Goal: Information Seeking & Learning: Check status

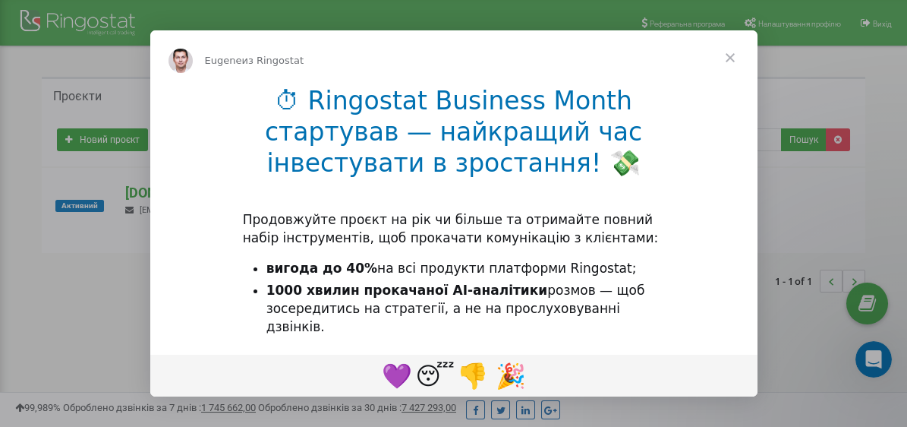
click at [730, 59] on span "Закрыть" at bounding box center [730, 57] width 55 height 55
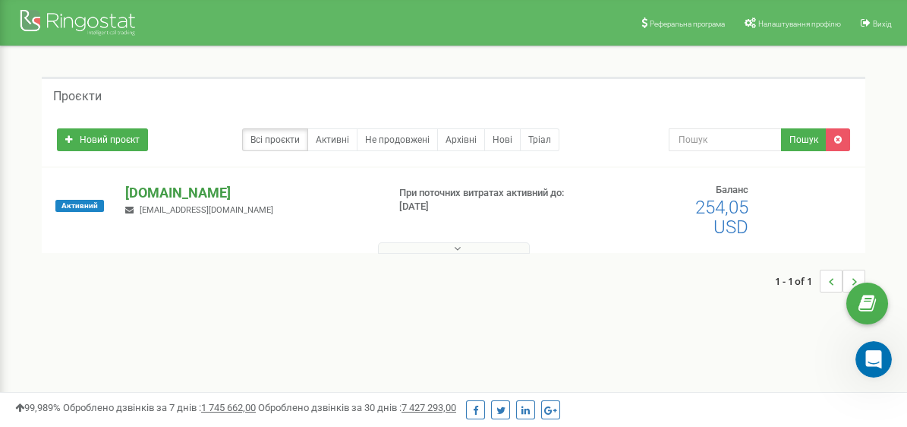
click at [166, 189] on p "[DOMAIN_NAME]" at bounding box center [249, 193] width 249 height 20
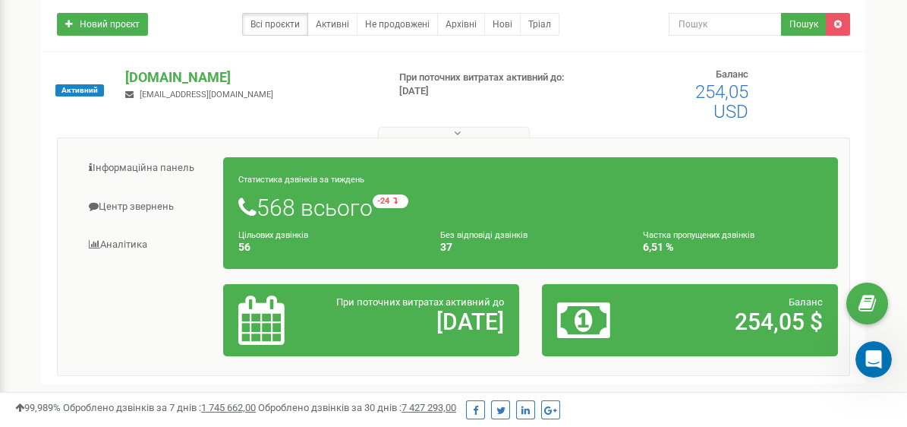
scroll to position [152, 0]
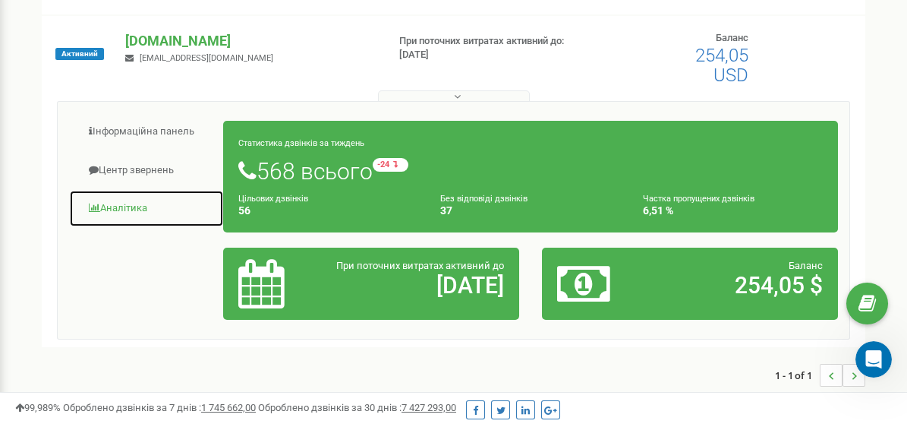
click at [118, 207] on link "Аналiтика" at bounding box center [146, 208] width 155 height 37
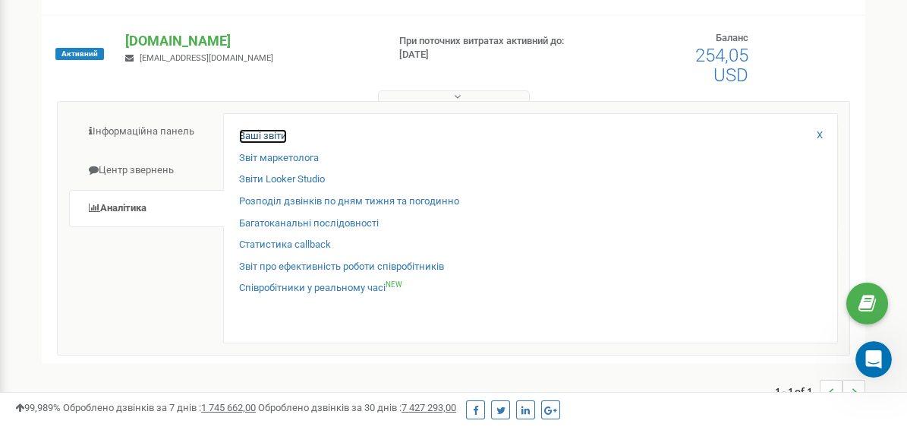
click at [269, 133] on link "Ваші звіти" at bounding box center [263, 136] width 48 height 14
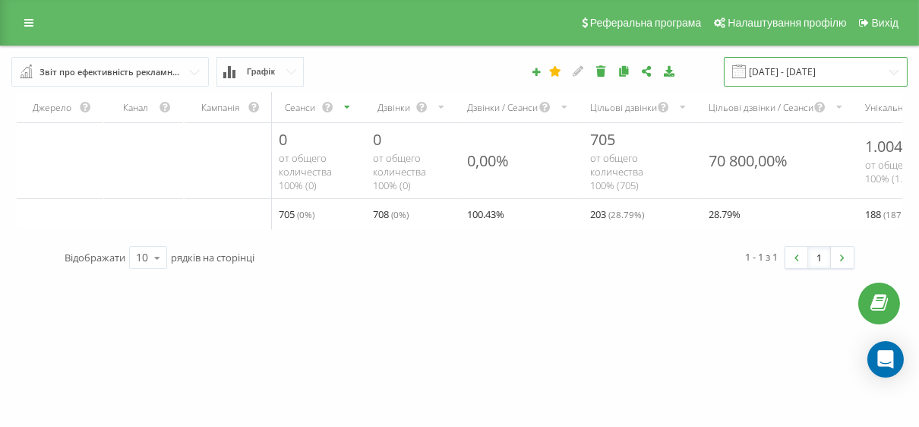
click at [894, 64] on input "[DATE] - [DATE]" at bounding box center [816, 72] width 184 height 30
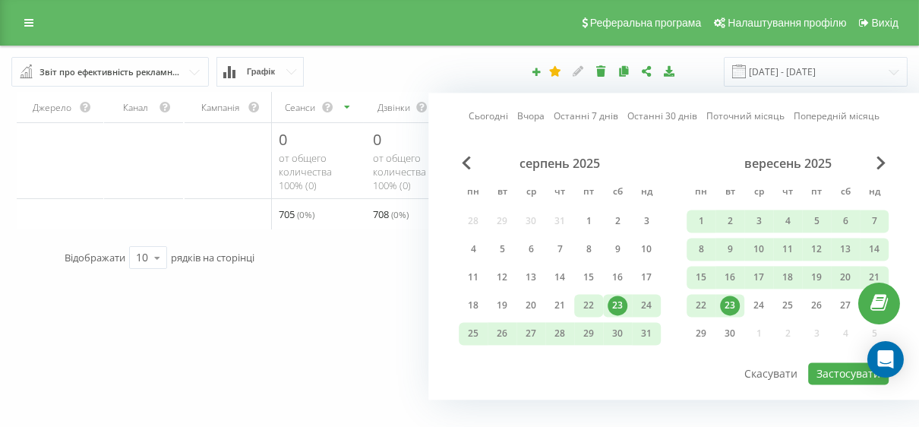
click at [589, 302] on div "22" at bounding box center [589, 305] width 20 height 20
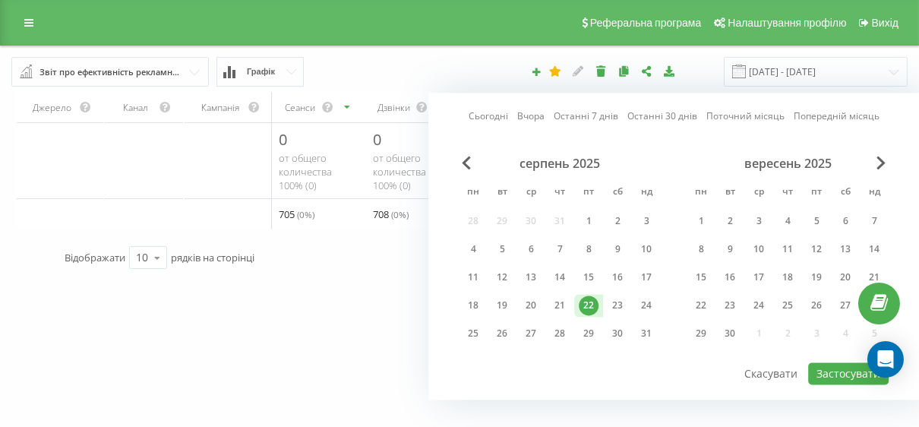
click at [275, 363] on div "groshi247.com Проекти groshi247.com Дашборд Центр звернень Аналiтика Ваші звіти…" at bounding box center [459, 213] width 919 height 427
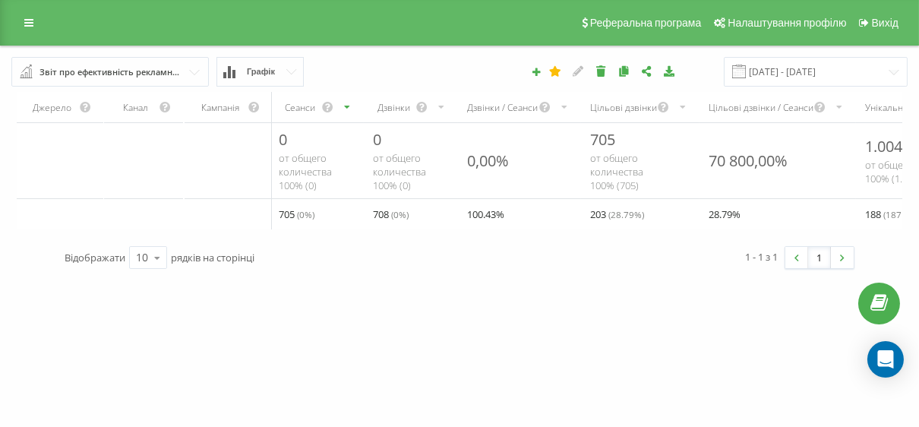
click at [184, 74] on input "text" at bounding box center [111, 71] width 196 height 27
click at [279, 64] on button "Графік" at bounding box center [259, 72] width 87 height 30
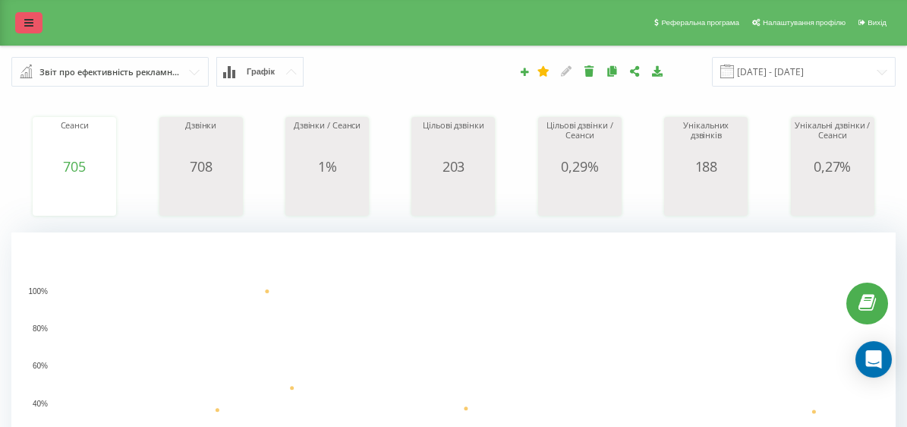
click at [27, 20] on icon at bounding box center [28, 22] width 9 height 11
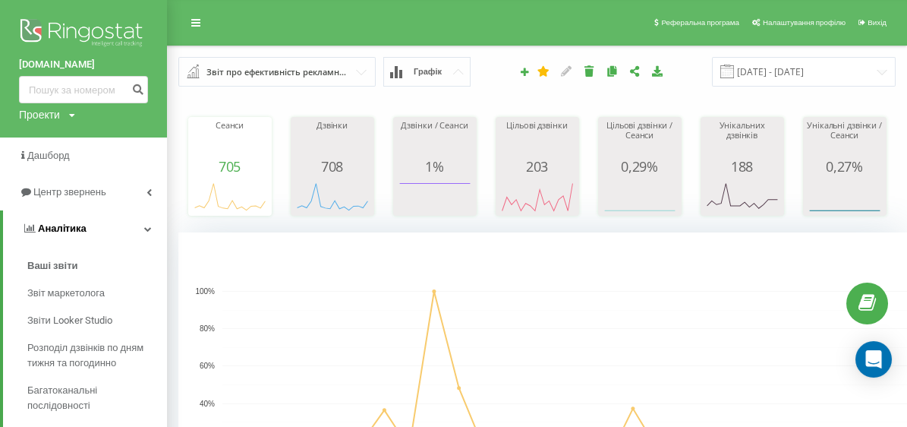
click at [86, 227] on link "Аналiтика" at bounding box center [85, 228] width 164 height 36
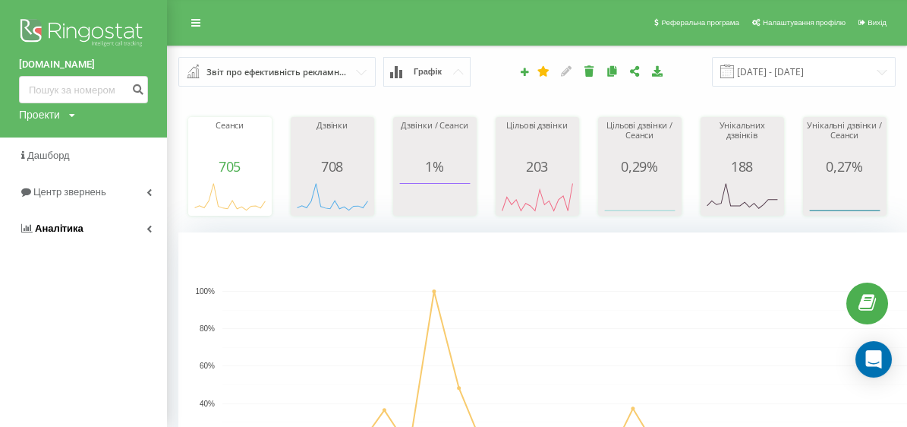
click at [86, 227] on link "Аналiтика" at bounding box center [83, 228] width 167 height 36
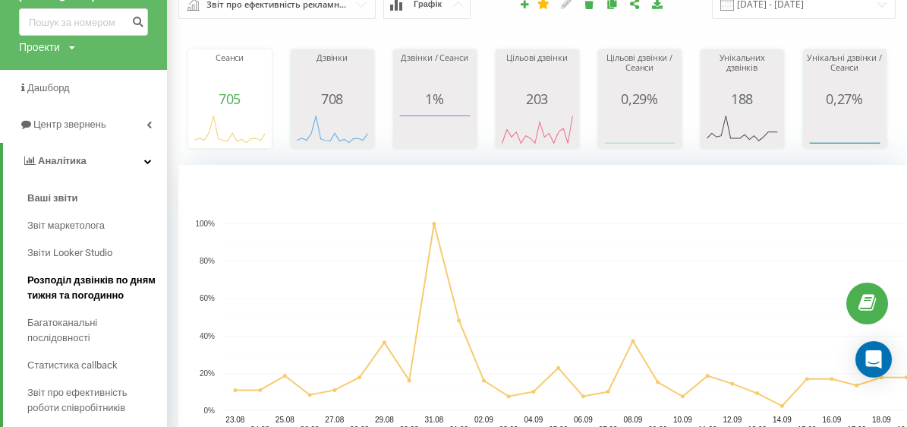
scroll to position [152, 0]
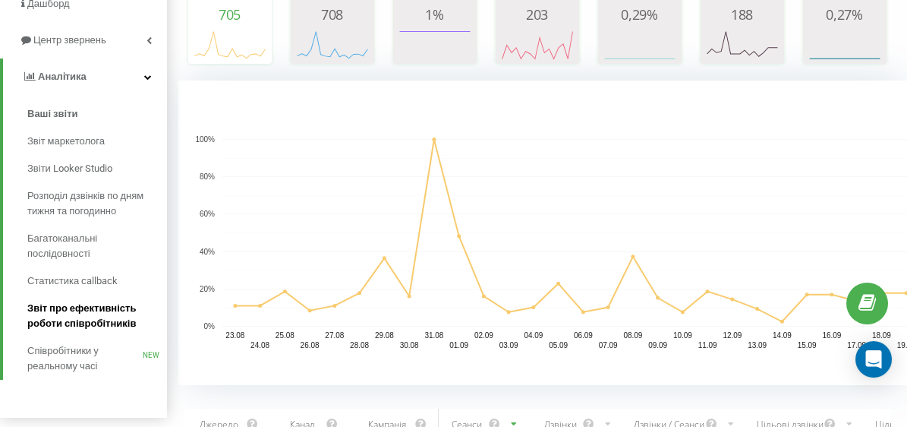
click at [67, 325] on span "Звіт про ефективність роботи співробітників" at bounding box center [93, 316] width 132 height 30
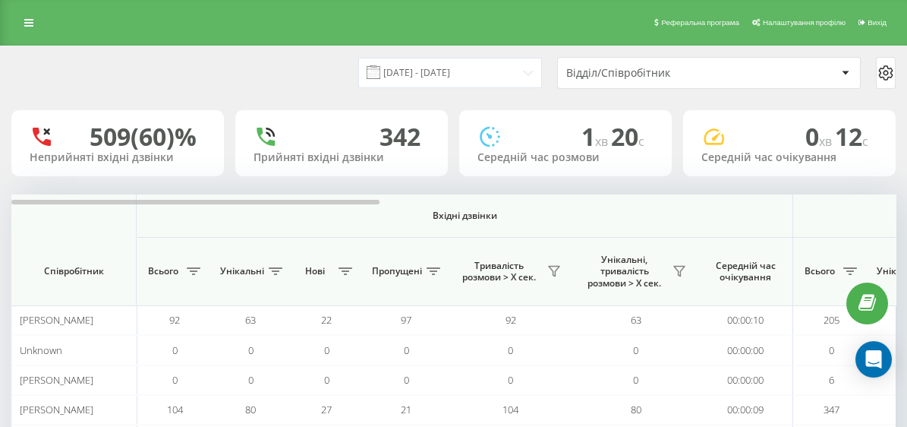
click at [667, 61] on div "Відділ/Співробітник" at bounding box center [709, 73] width 302 height 30
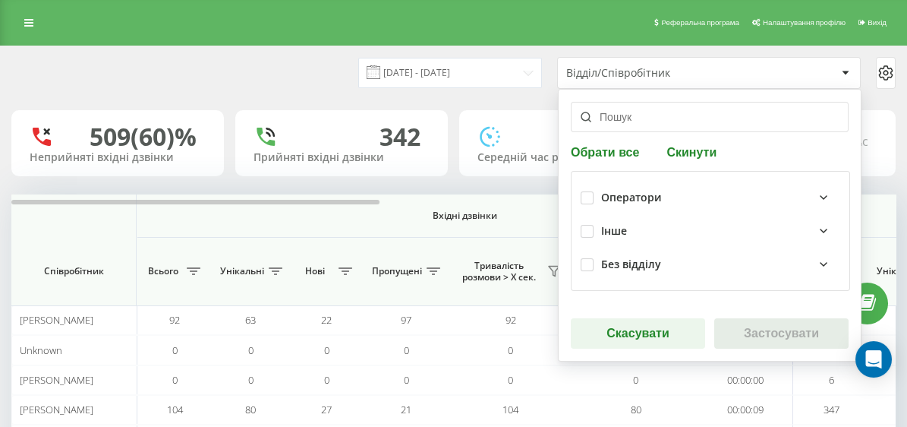
click at [194, 77] on div "[DATE] - [DATE] Відділ/Співробітник Обрати все Скинути Оператори Інше Без відді…" at bounding box center [453, 73] width 885 height 32
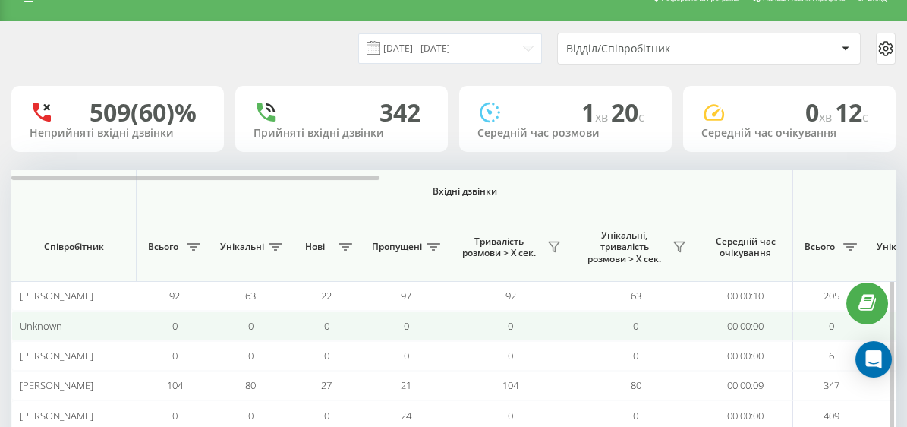
scroll to position [6, 0]
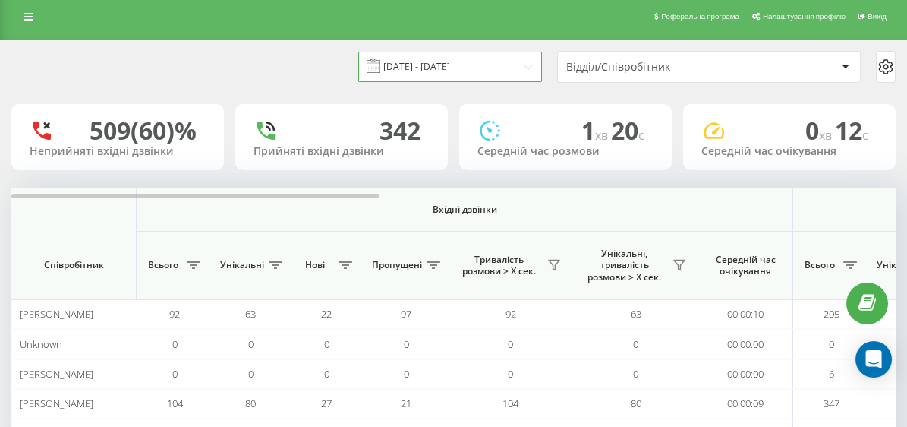
click at [528, 64] on input "[DATE] - [DATE]" at bounding box center [450, 67] width 184 height 30
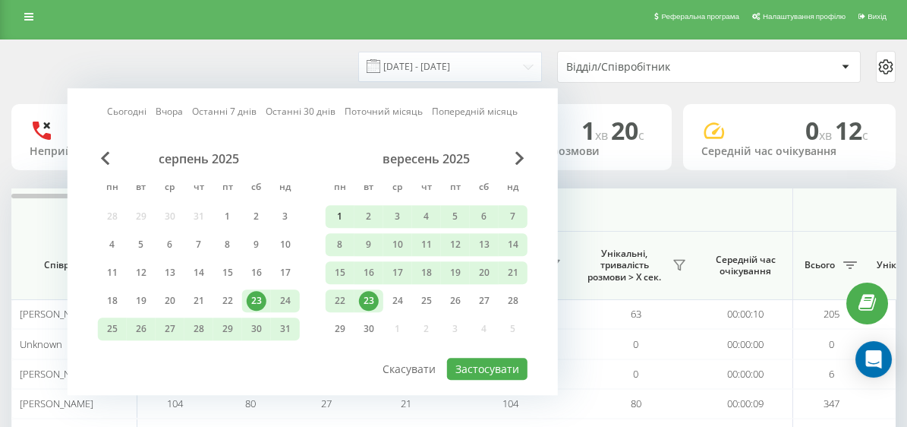
click at [336, 216] on div "1" at bounding box center [340, 217] width 20 height 20
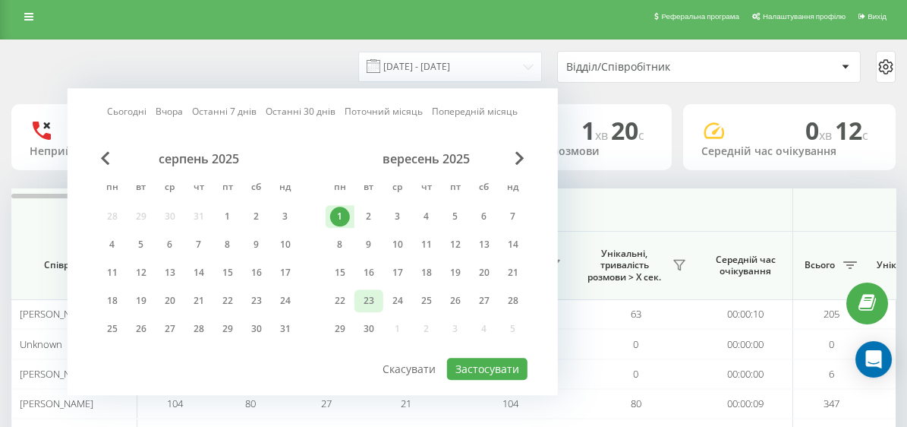
click at [366, 301] on div "23" at bounding box center [369, 301] width 20 height 20
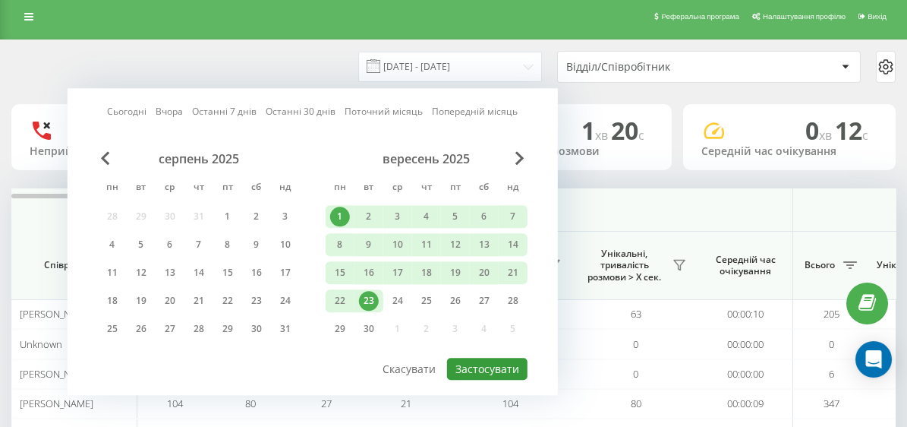
click at [501, 369] on button "Застосувати" at bounding box center [487, 369] width 80 height 22
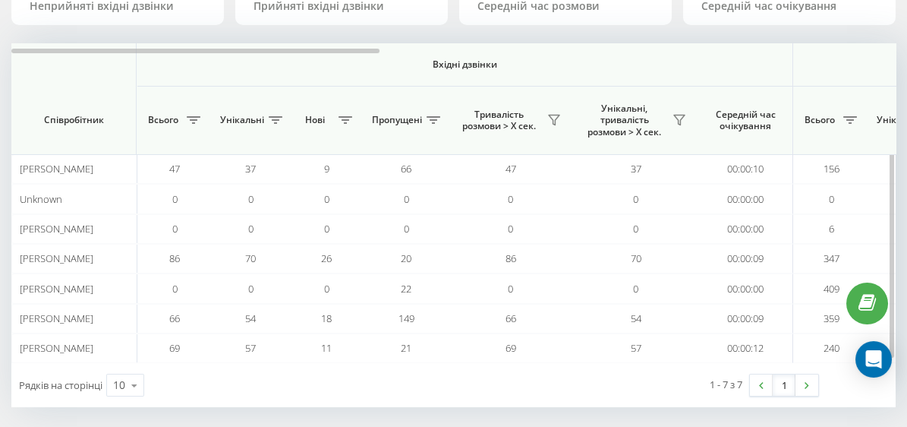
scroll to position [157, 0]
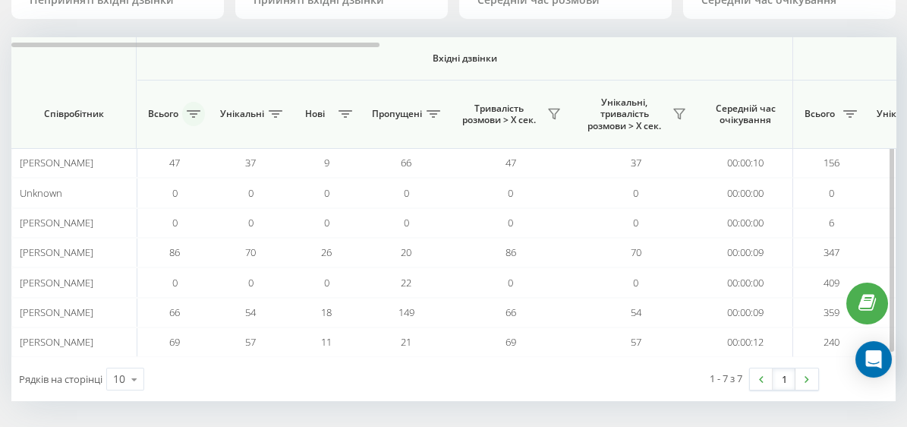
click at [194, 110] on icon at bounding box center [194, 114] width 14 height 8
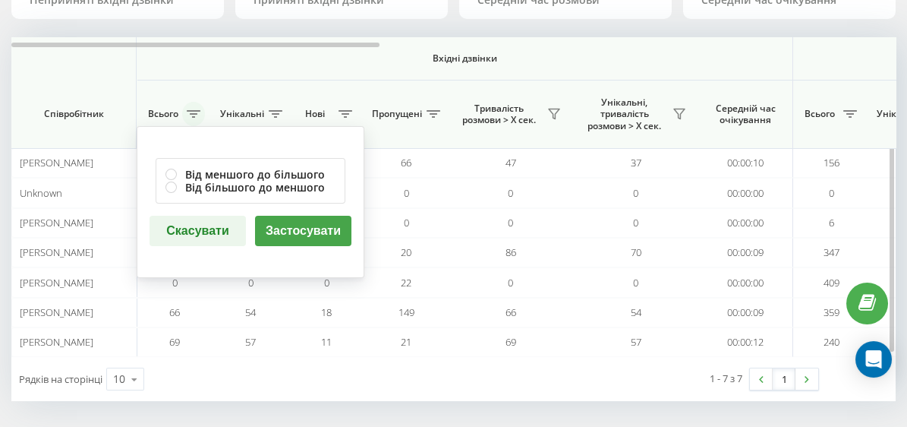
click at [194, 110] on icon at bounding box center [194, 114] width 14 height 8
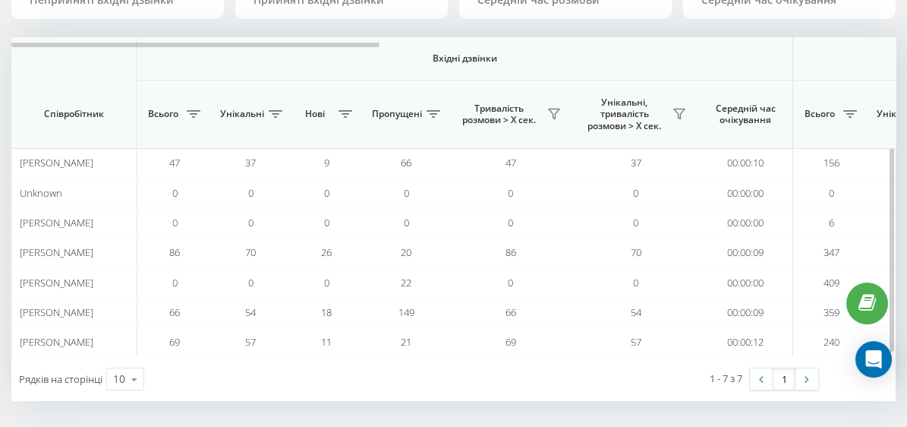
drag, startPoint x: 207, startPoint y: 81, endPoint x: 222, endPoint y: 66, distance: 21.5
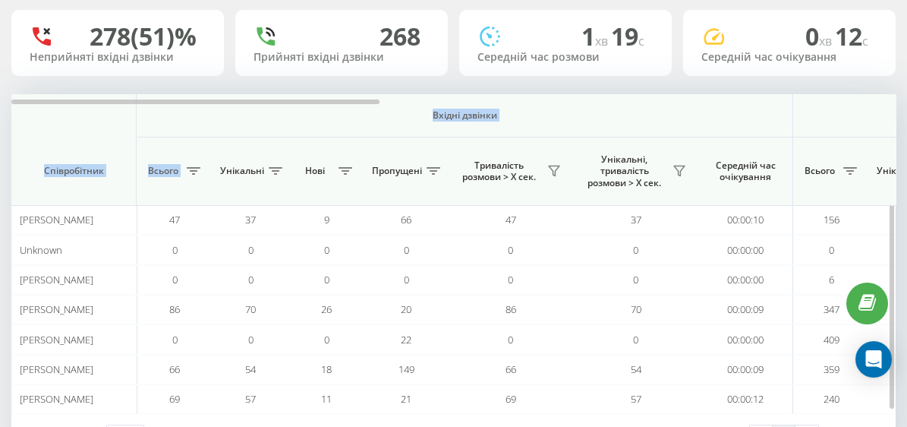
scroll to position [81, 0]
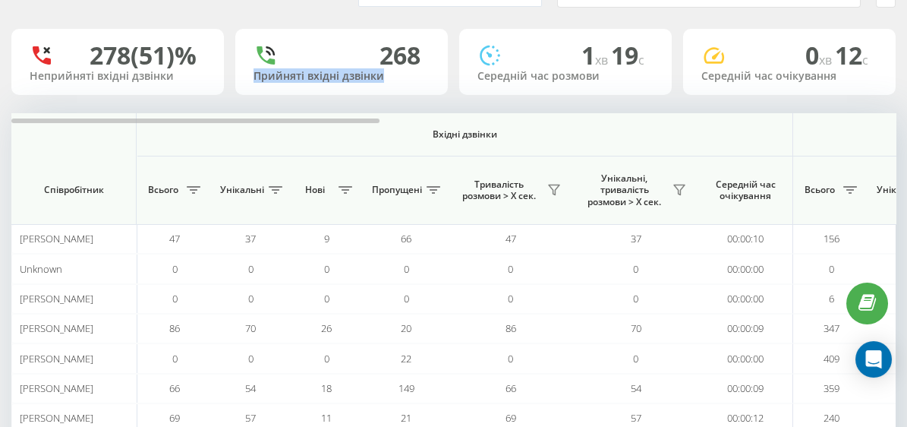
drag, startPoint x: 253, startPoint y: 77, endPoint x: 400, endPoint y: 75, distance: 147.3
click at [400, 75] on div "268 Прийняті вхідні дзвінки" at bounding box center [341, 62] width 213 height 66
drag, startPoint x: 39, startPoint y: 79, endPoint x: 118, endPoint y: 71, distance: 80.1
click at [109, 77] on div "Неприйняті вхідні дзвінки" at bounding box center [118, 76] width 176 height 13
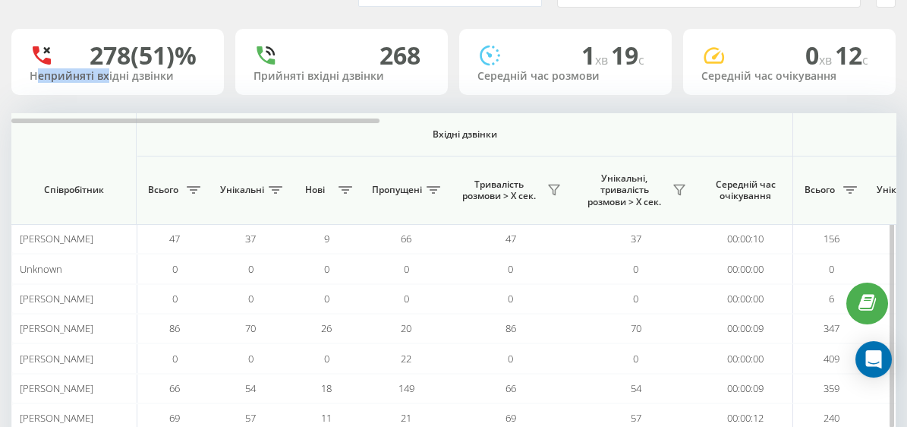
scroll to position [0, 0]
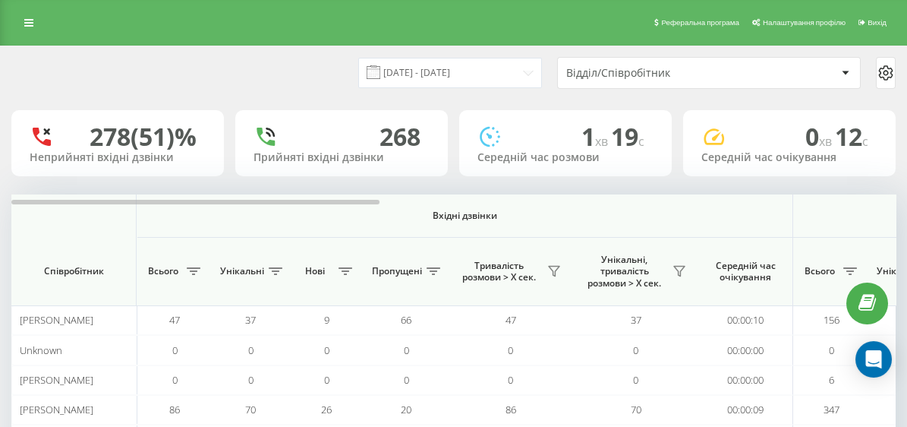
click at [380, 73] on span at bounding box center [374, 72] width 14 height 14
click at [380, 69] on span at bounding box center [374, 72] width 14 height 14
click at [532, 71] on input "[DATE] - [DATE]" at bounding box center [450, 73] width 184 height 30
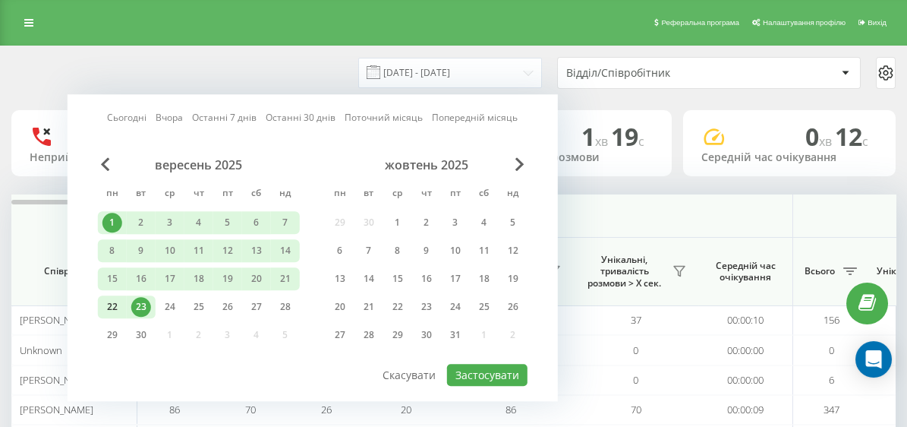
click at [112, 304] on div "22" at bounding box center [112, 307] width 20 height 20
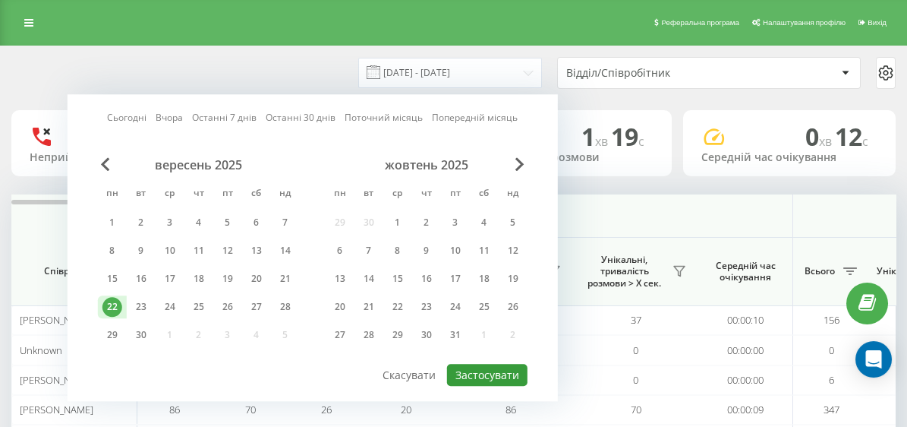
click at [490, 376] on button "Застосувати" at bounding box center [487, 375] width 80 height 22
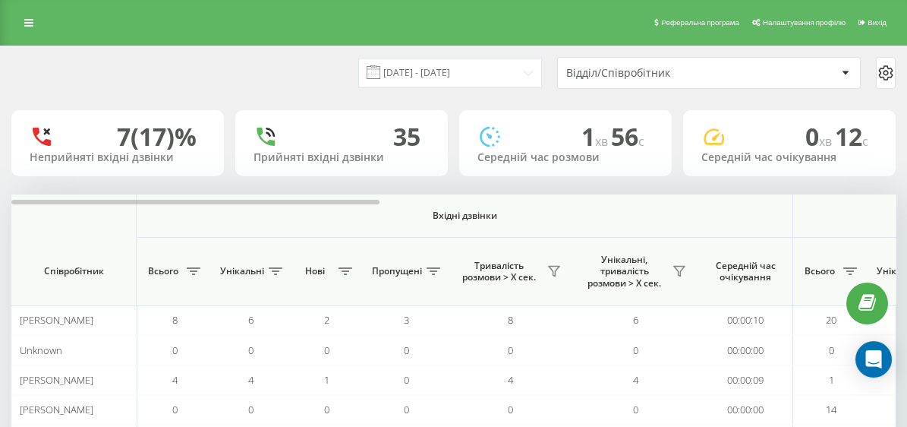
click at [380, 74] on span at bounding box center [374, 72] width 14 height 14
click at [527, 72] on input "[DATE] - [DATE]" at bounding box center [450, 73] width 184 height 30
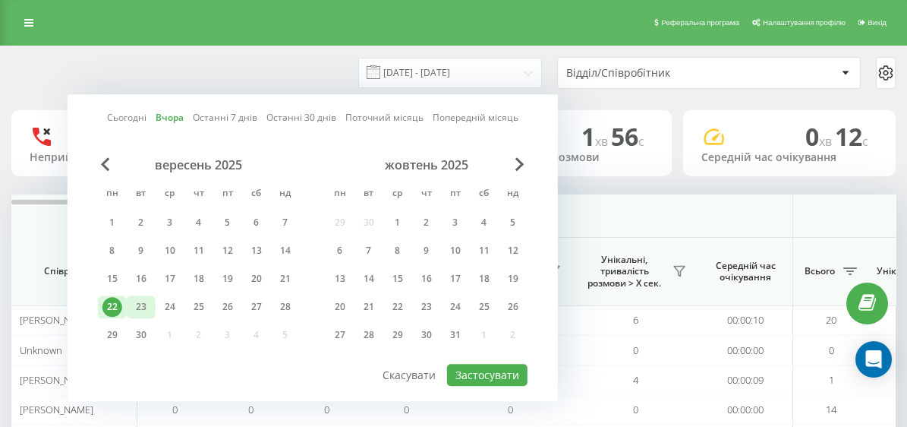
click at [139, 307] on div "23" at bounding box center [141, 307] width 20 height 20
click at [491, 374] on button "Застосувати" at bounding box center [487, 375] width 80 height 22
type input "[DATE] - [DATE]"
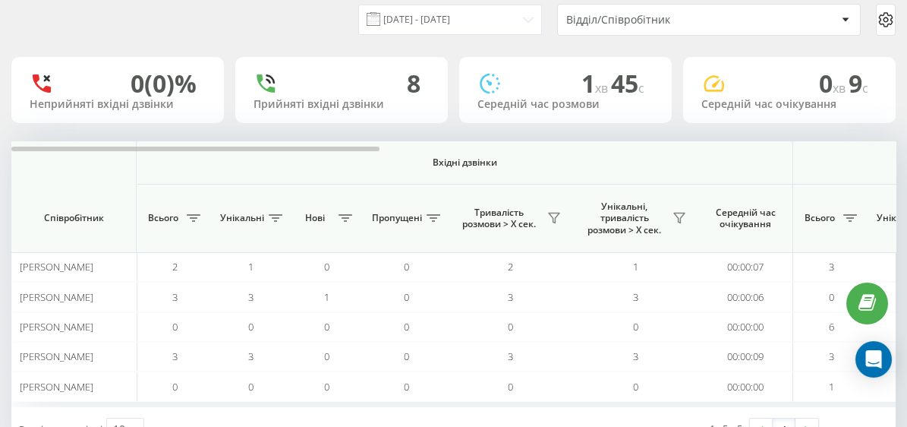
scroll to position [76, 0]
